Goal: Transaction & Acquisition: Book appointment/travel/reservation

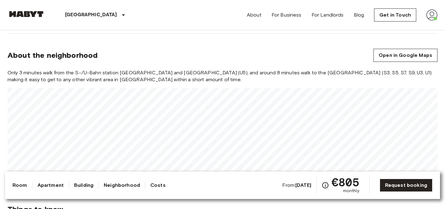
scroll to position [441, 0]
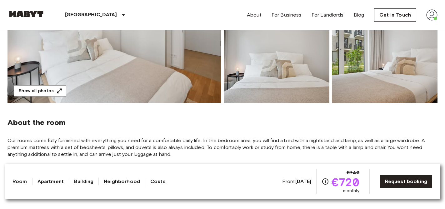
scroll to position [223, 0]
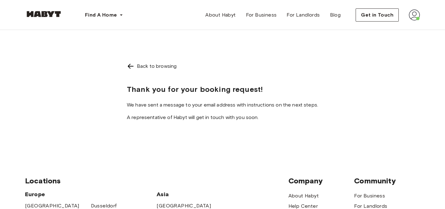
click at [137, 65] on div "Back to browsing" at bounding box center [222, 65] width 191 height 7
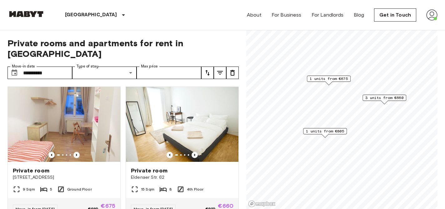
click at [390, 99] on span "3 units from €660" at bounding box center [384, 98] width 38 height 6
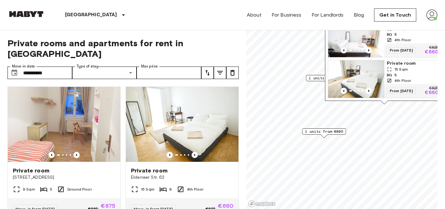
click at [377, 84] on img "Map marker" at bounding box center [356, 78] width 56 height 37
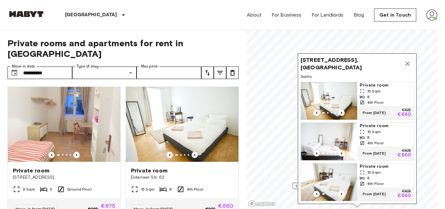
click at [407, 62] on icon "Map marker" at bounding box center [407, 63] width 7 height 7
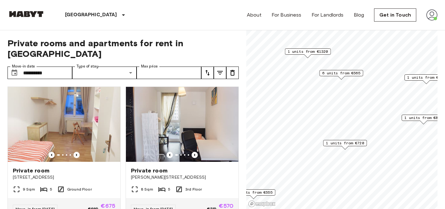
click at [339, 141] on span "1 units from €720" at bounding box center [345, 143] width 38 height 6
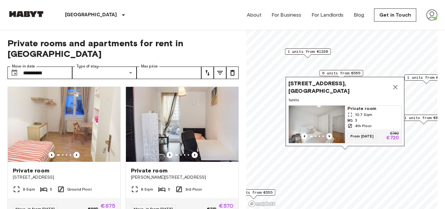
click at [330, 119] on img "Map marker" at bounding box center [317, 124] width 56 height 37
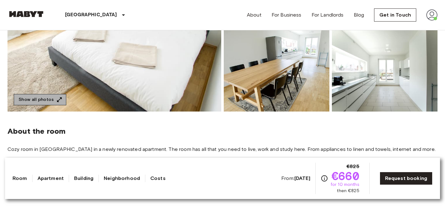
click at [54, 99] on button "Show all photos" at bounding box center [40, 100] width 52 height 12
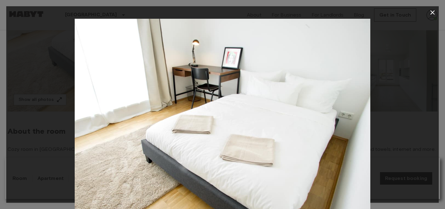
click at [434, 9] on icon "button" at bounding box center [431, 12] width 7 height 7
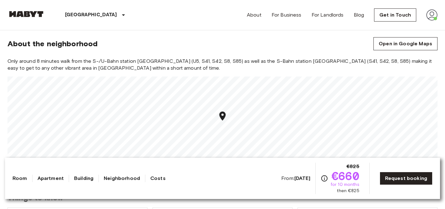
scroll to position [543, 0]
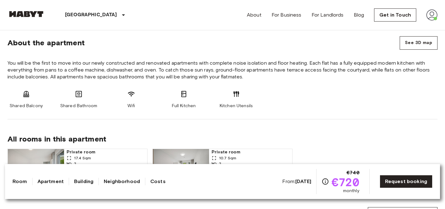
scroll to position [299, 0]
